Goal: Task Accomplishment & Management: Use online tool/utility

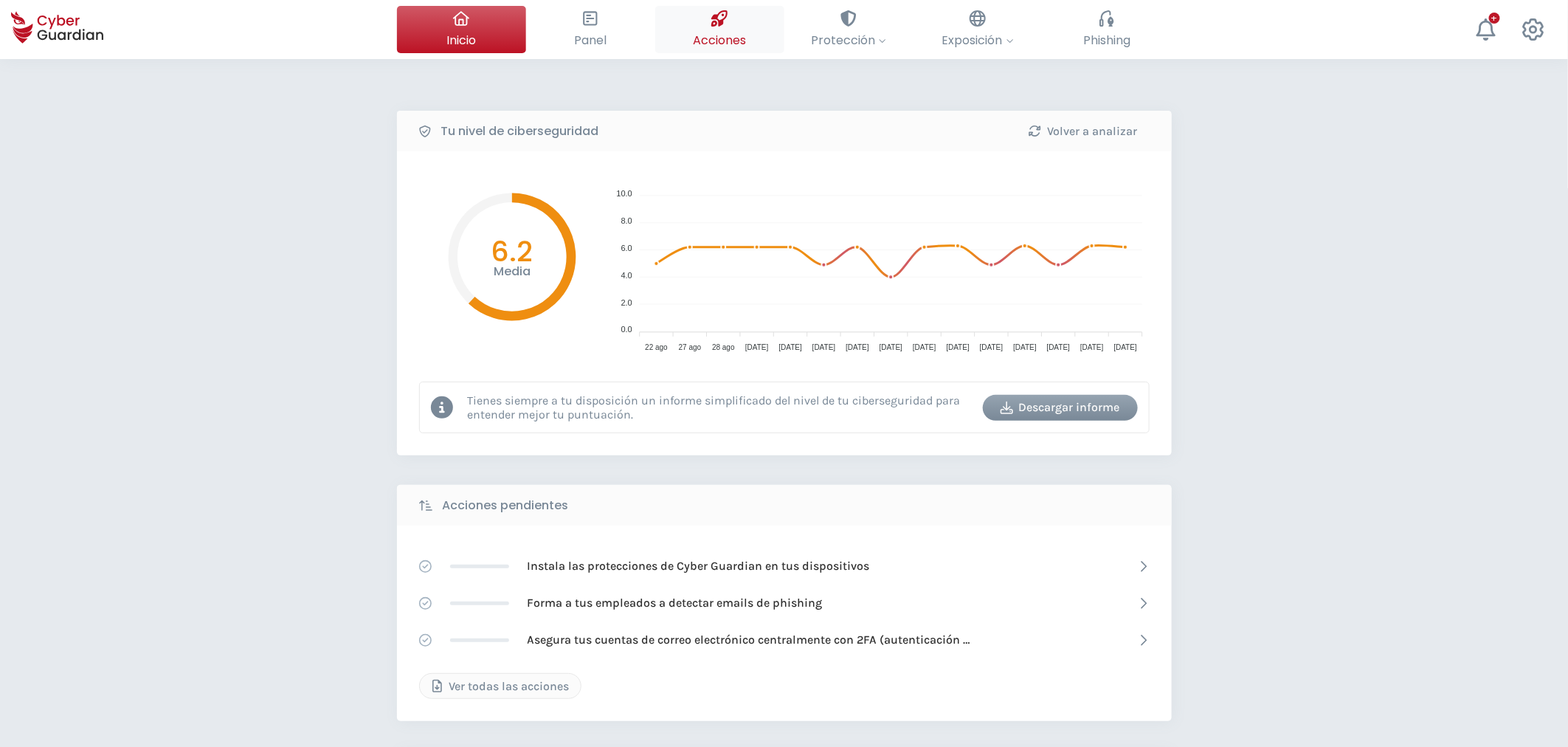
click at [706, 45] on span "Acciones" at bounding box center [720, 40] width 53 height 18
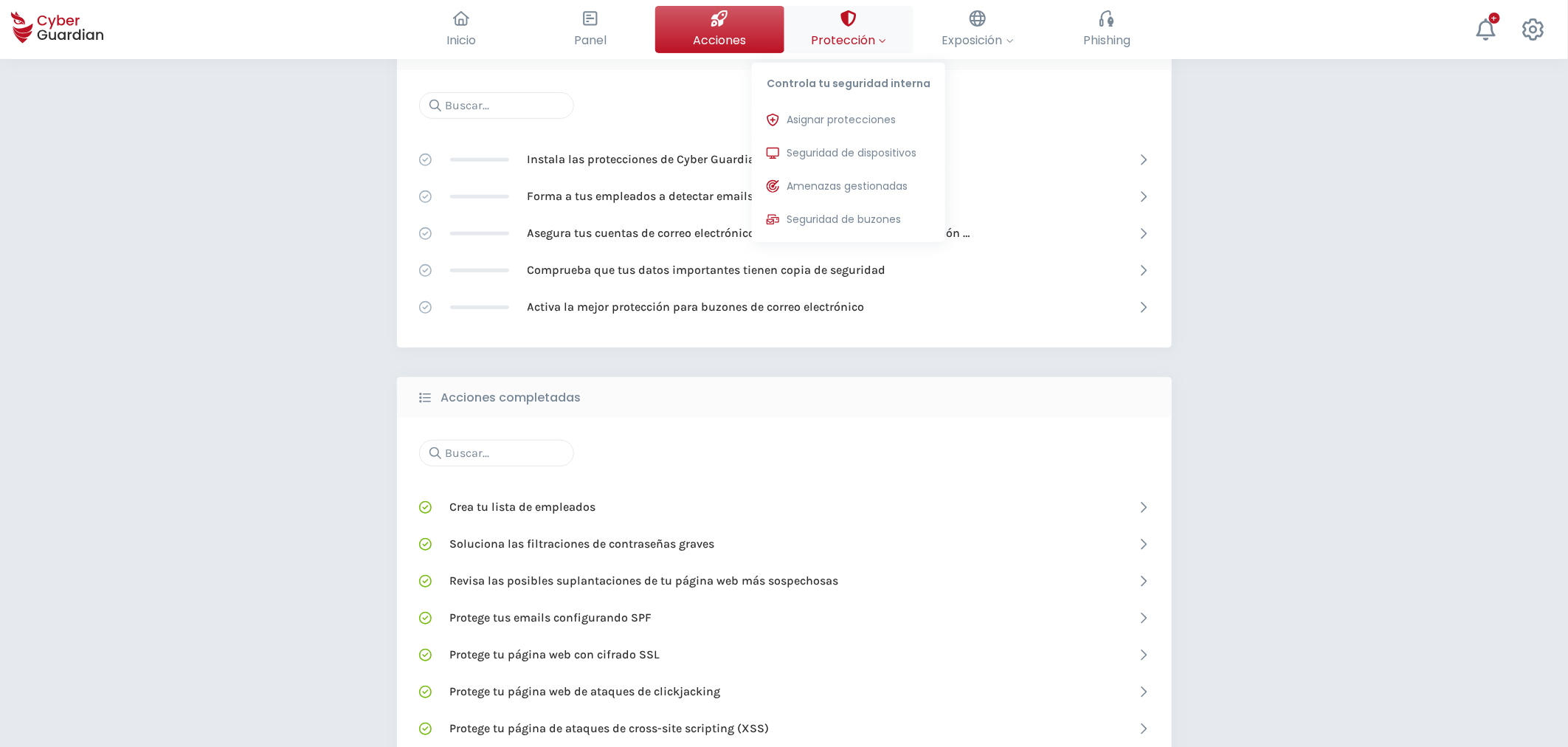
scroll to position [164, 0]
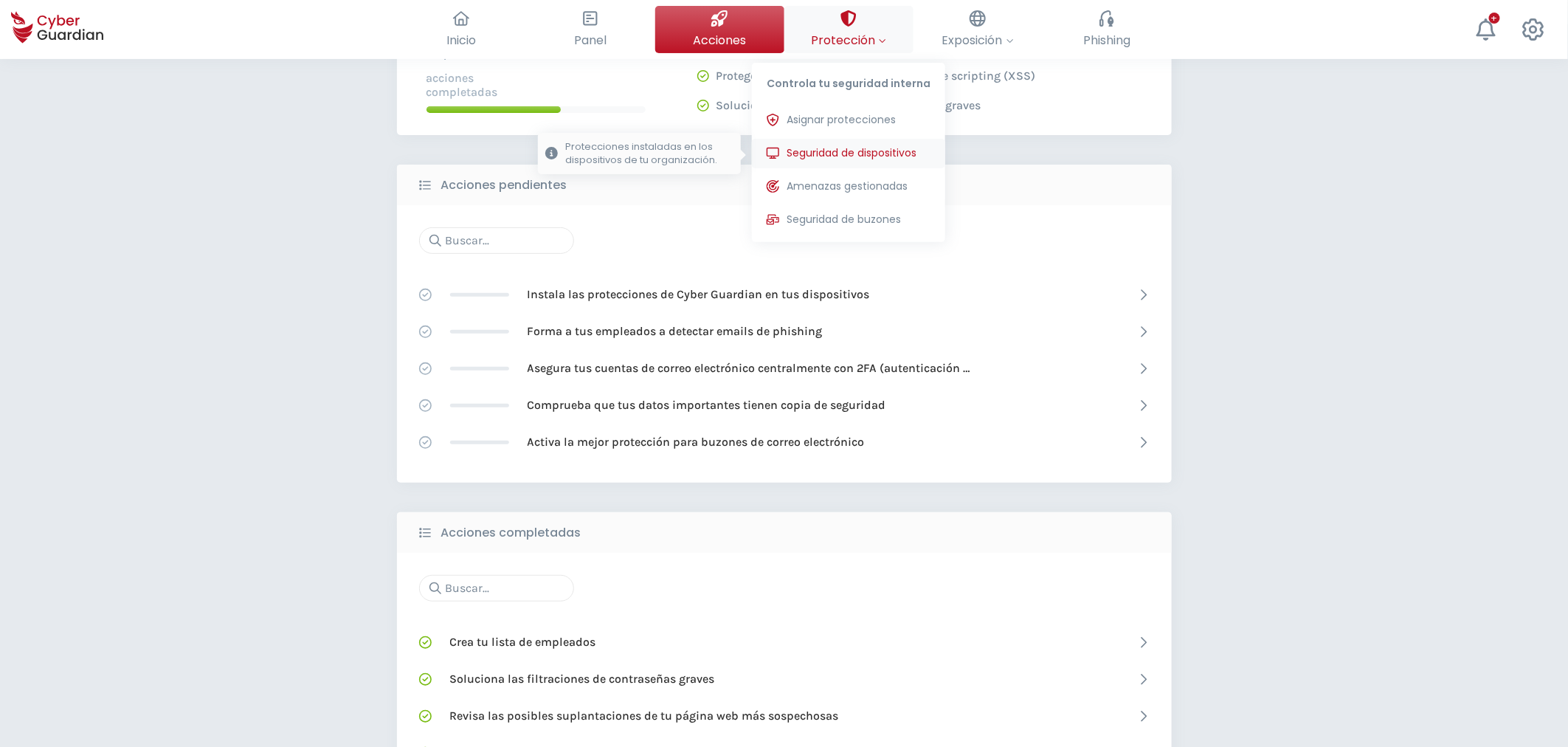
click at [846, 152] on span "Seguridad de dispositivos" at bounding box center [852, 153] width 130 height 16
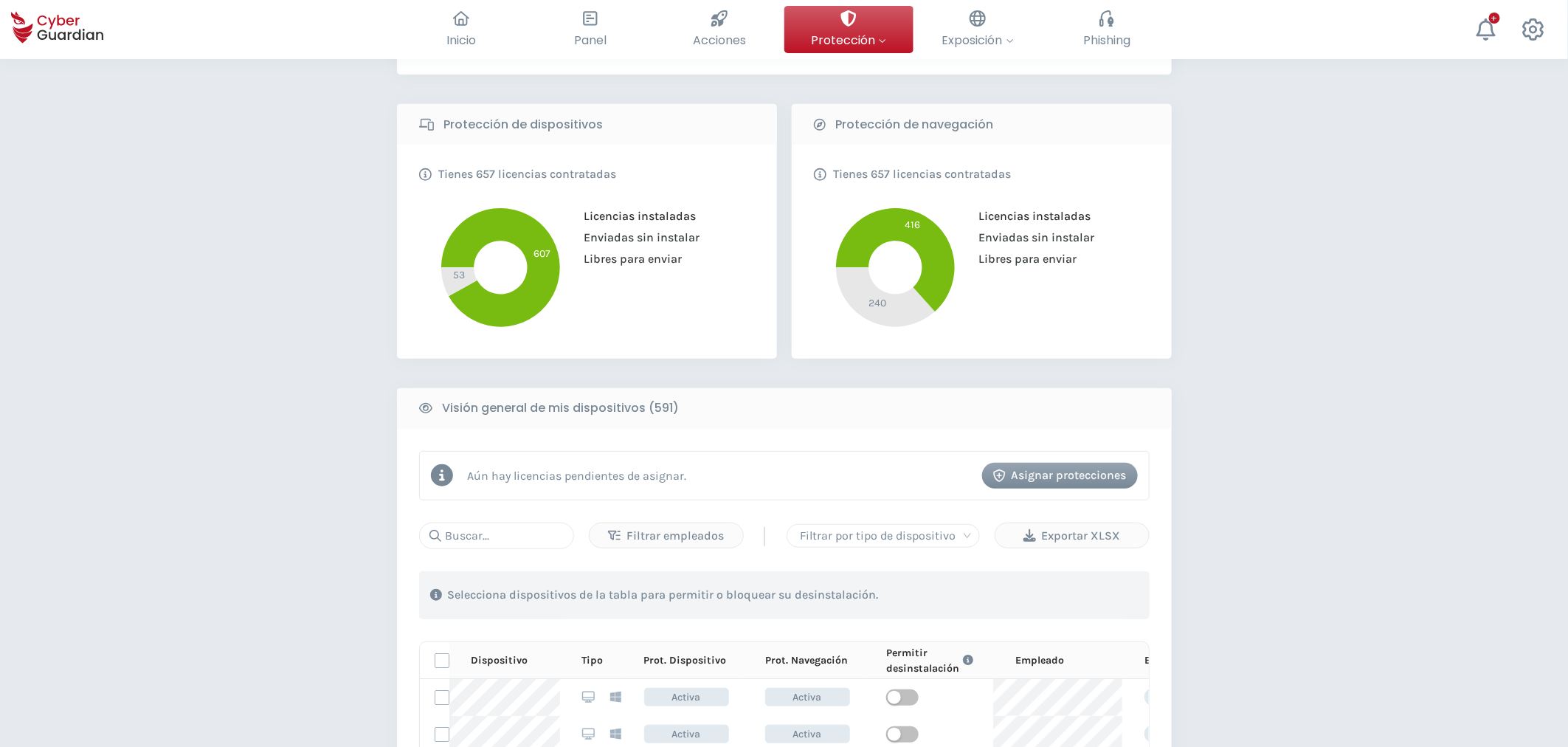
scroll to position [492, 0]
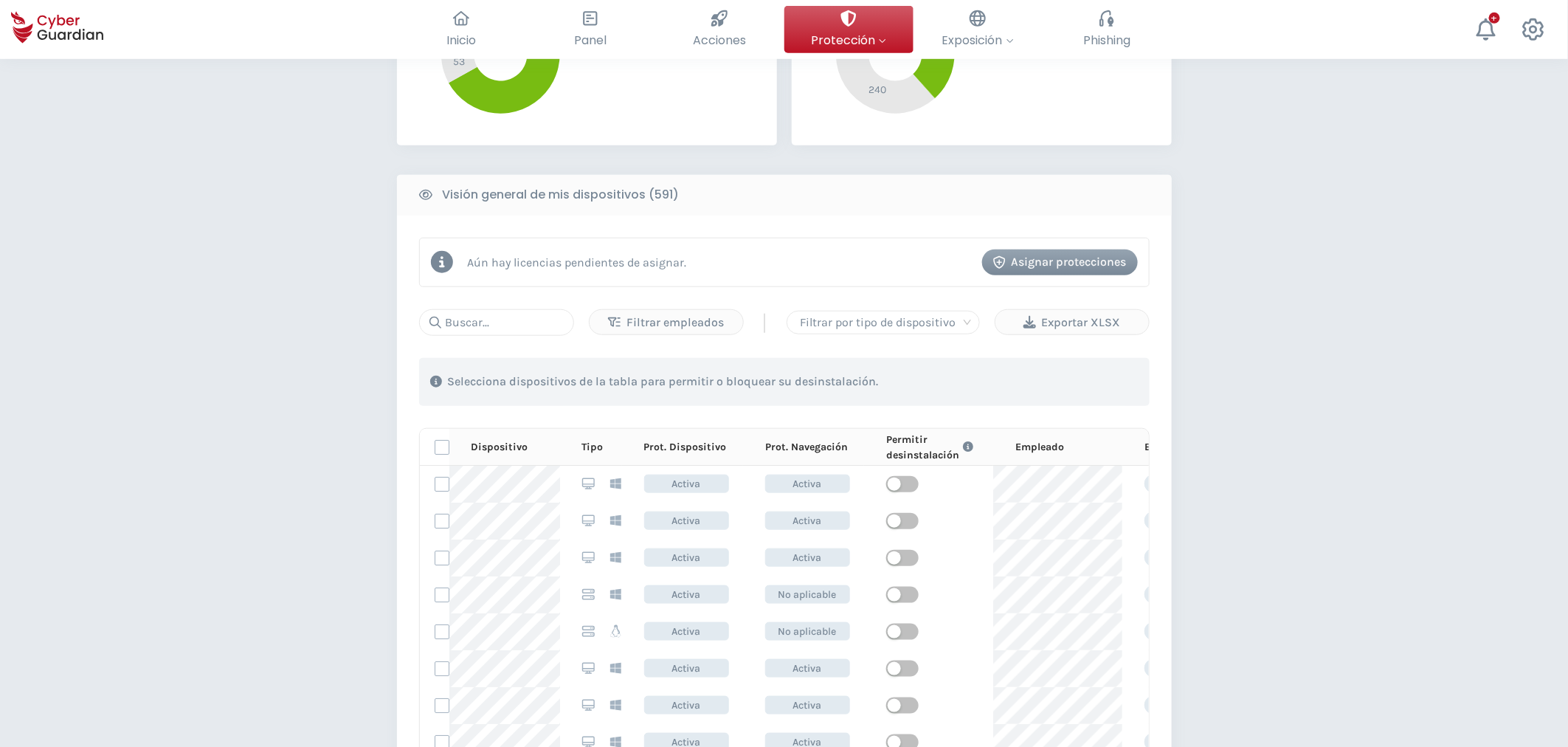
click at [511, 342] on div "Filtrar empleados | Filtrar por tipo de dispositivo Exportar XLSX 1 . Con las e…" at bounding box center [784, 573] width 731 height 527
click at [511, 333] on input "text" at bounding box center [496, 322] width 155 height 26
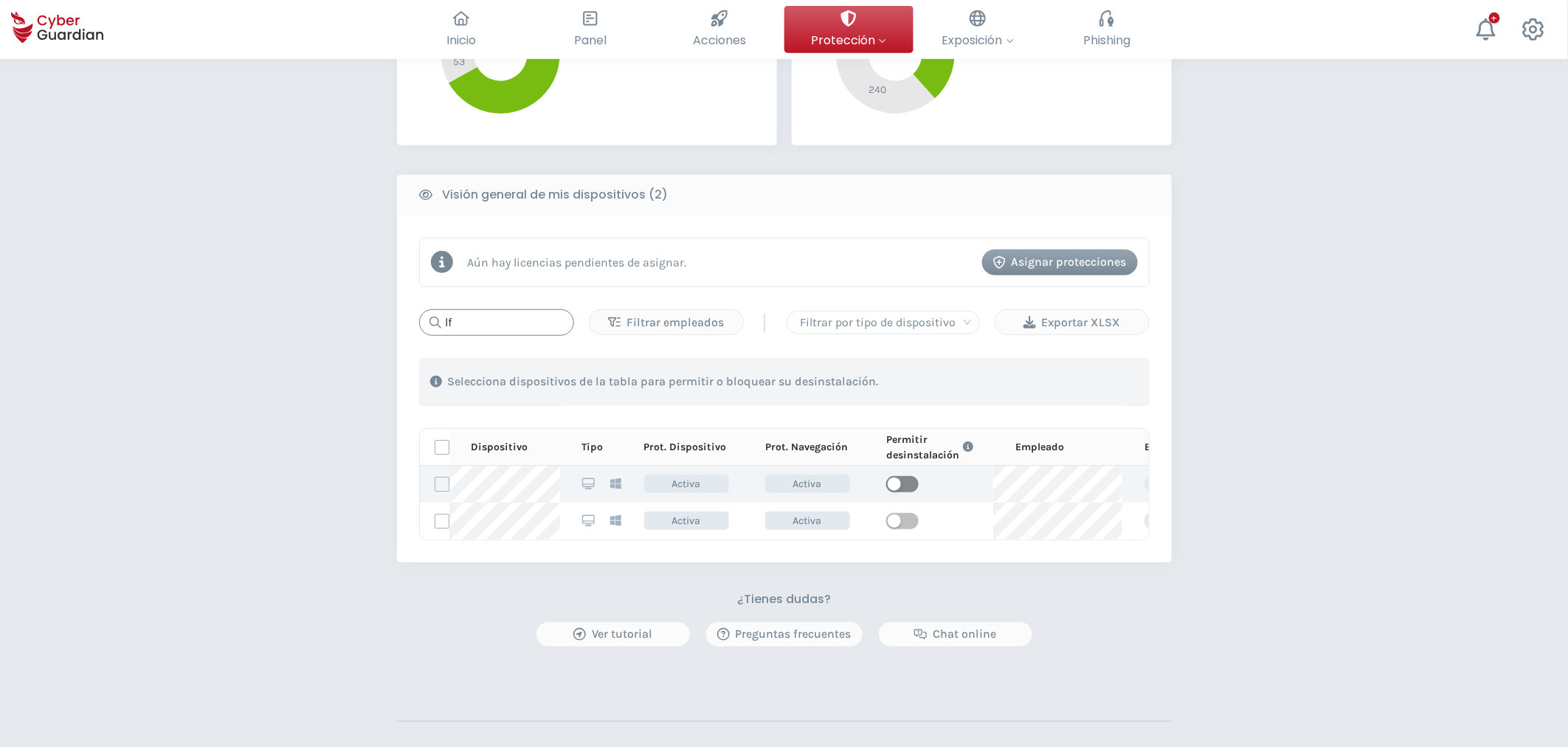
type input "lf"
click at [910, 489] on span "button" at bounding box center [902, 484] width 32 height 17
